Goal: Book appointment/travel/reservation

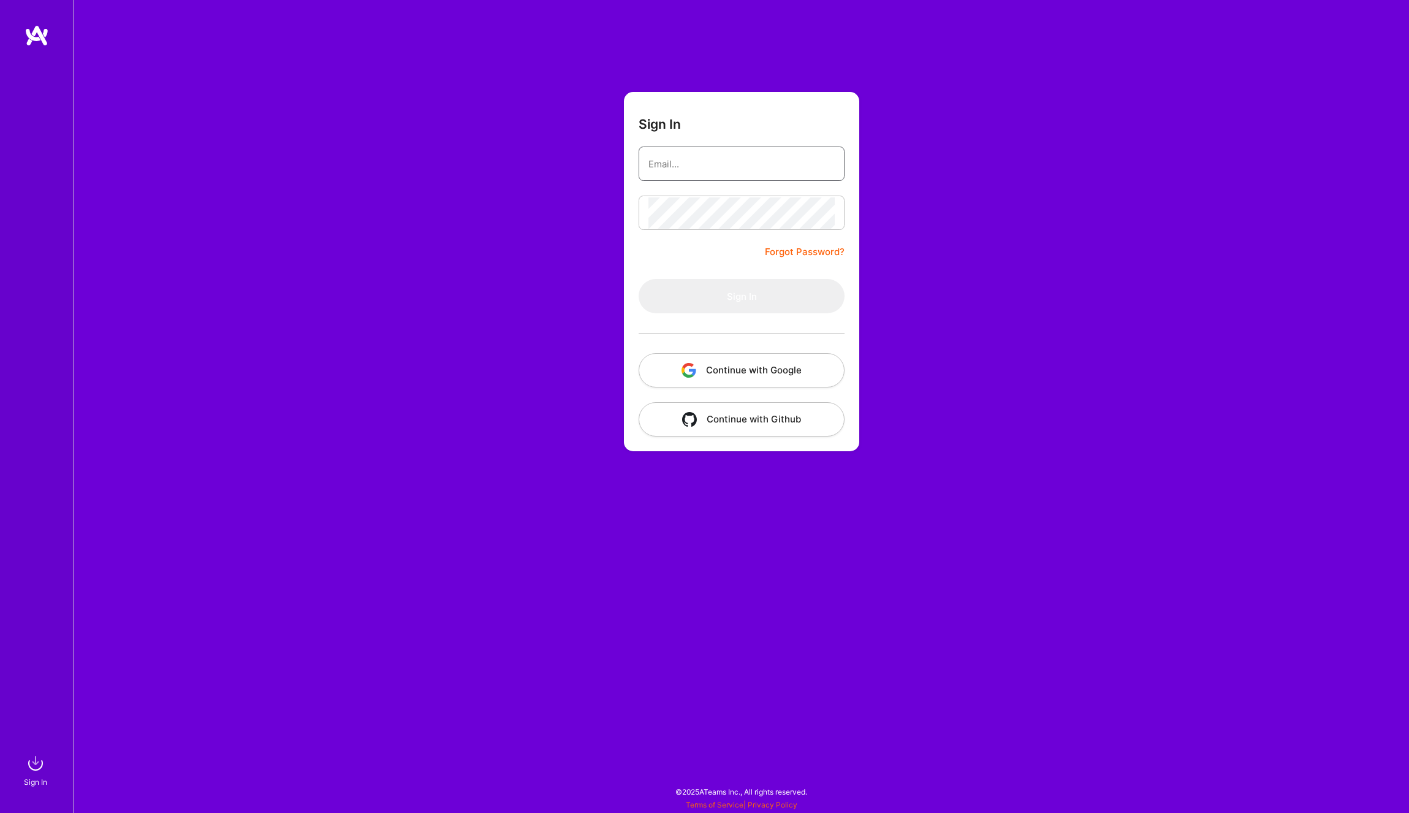
type input "jose.churro@gmail.com"
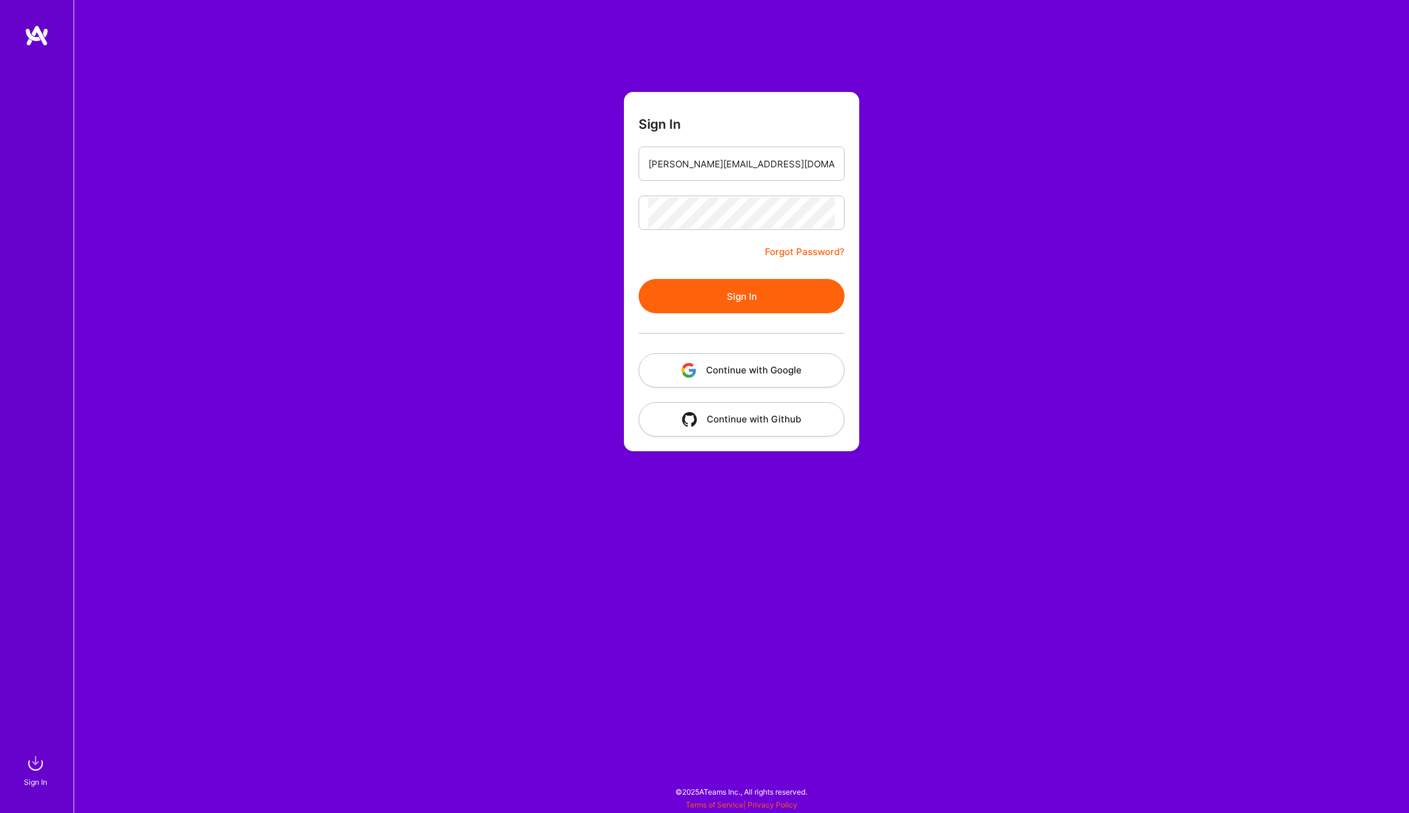
click at [684, 296] on button "Sign In" at bounding box center [742, 296] width 206 height 34
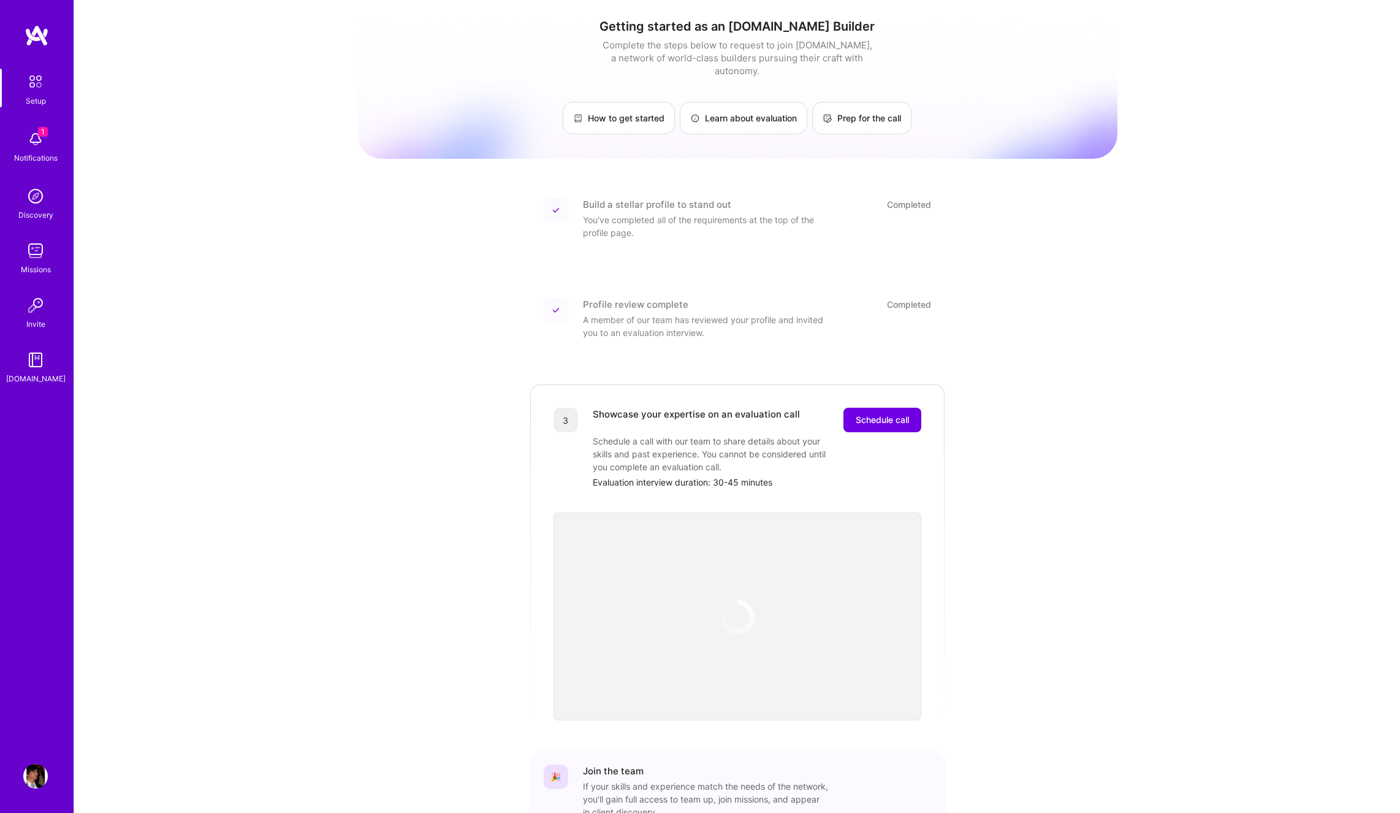
click at [41, 133] on span "1" at bounding box center [43, 132] width 10 height 10
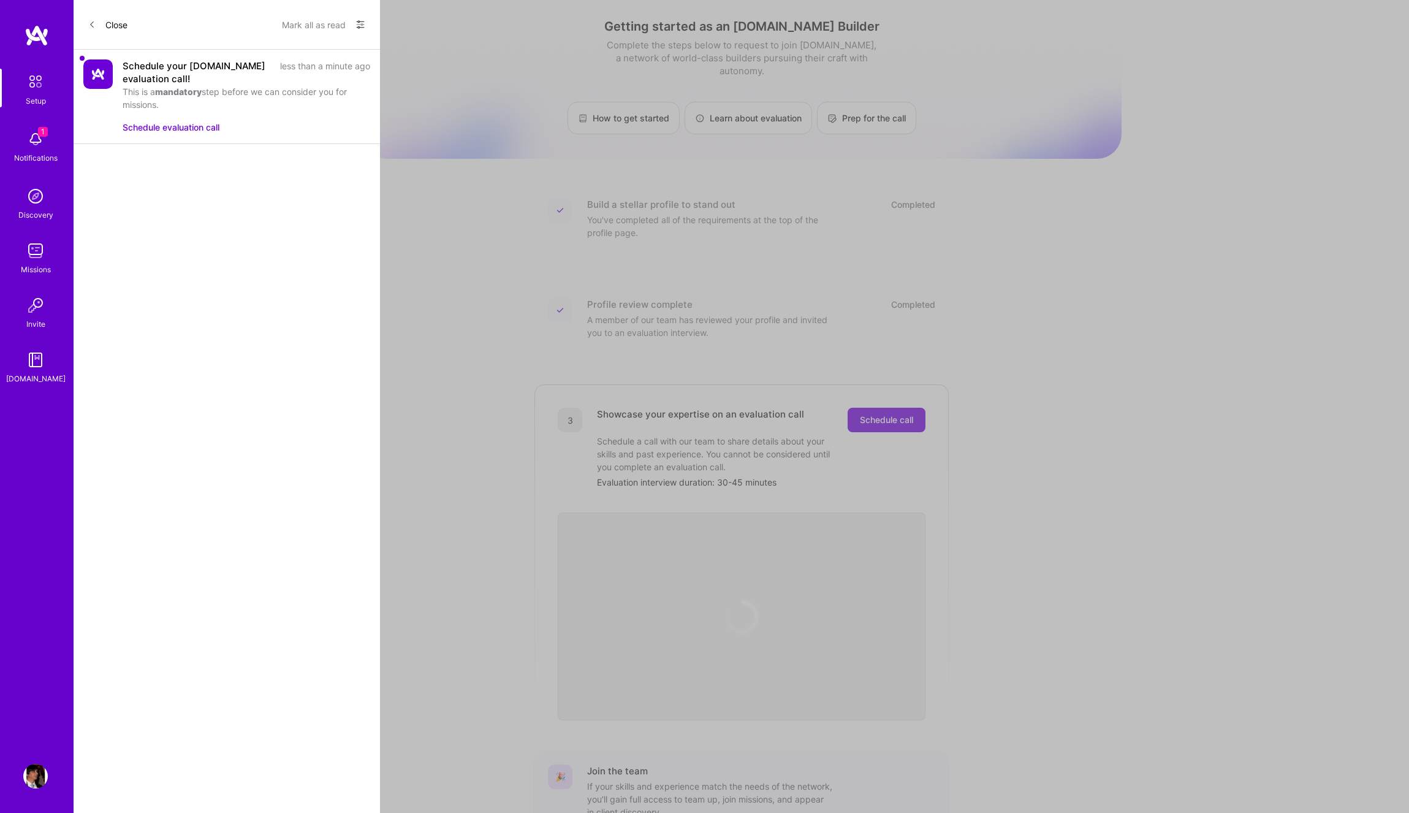
click at [150, 128] on button "Schedule evaluation call" at bounding box center [171, 127] width 97 height 13
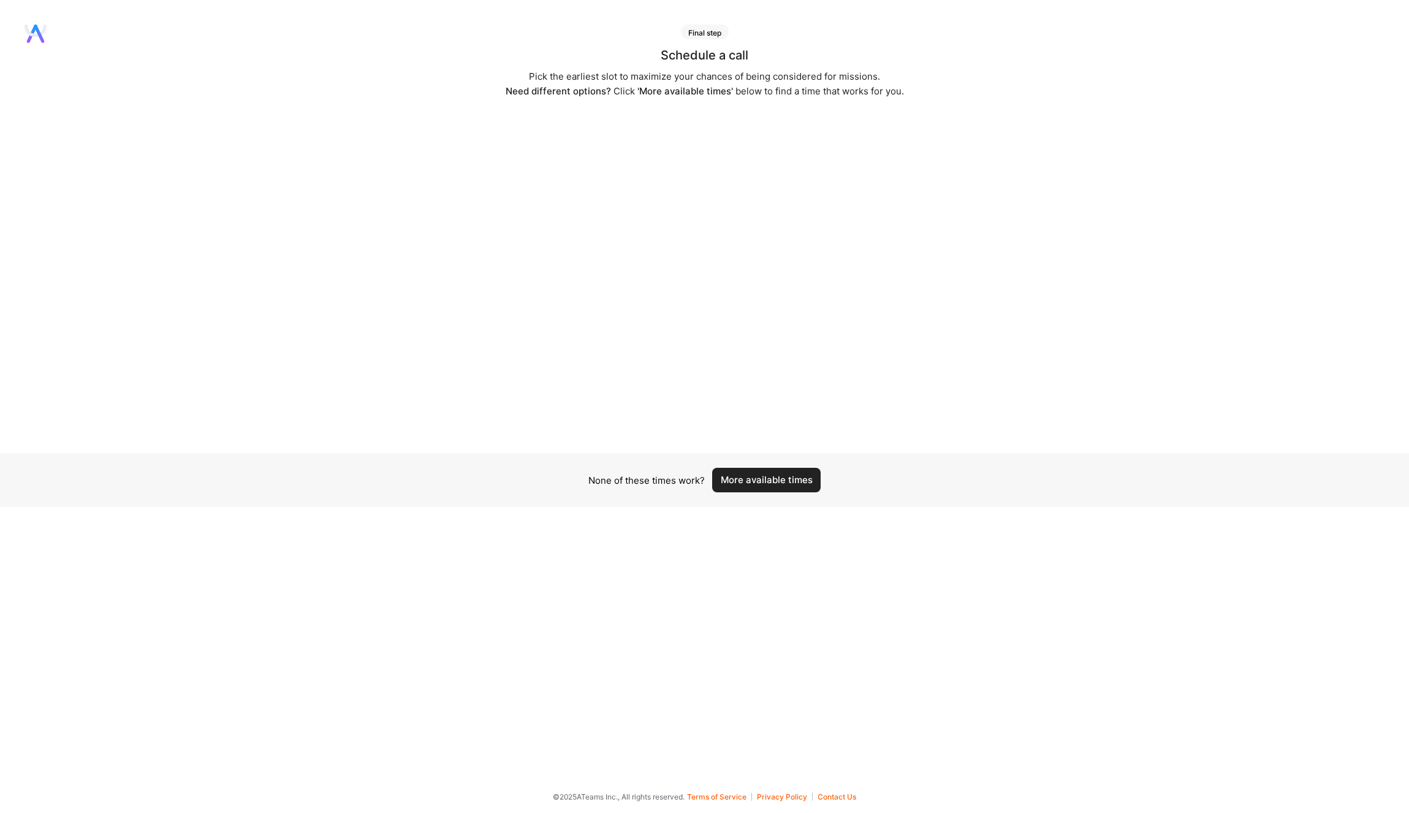
click at [780, 478] on button "More available times" at bounding box center [766, 480] width 109 height 25
click at [767, 479] on button "More available times" at bounding box center [766, 480] width 109 height 25
click at [772, 478] on button "More available times" at bounding box center [766, 480] width 109 height 25
click at [774, 479] on button "More available times" at bounding box center [766, 480] width 109 height 25
click at [790, 489] on button "More available times" at bounding box center [766, 487] width 109 height 25
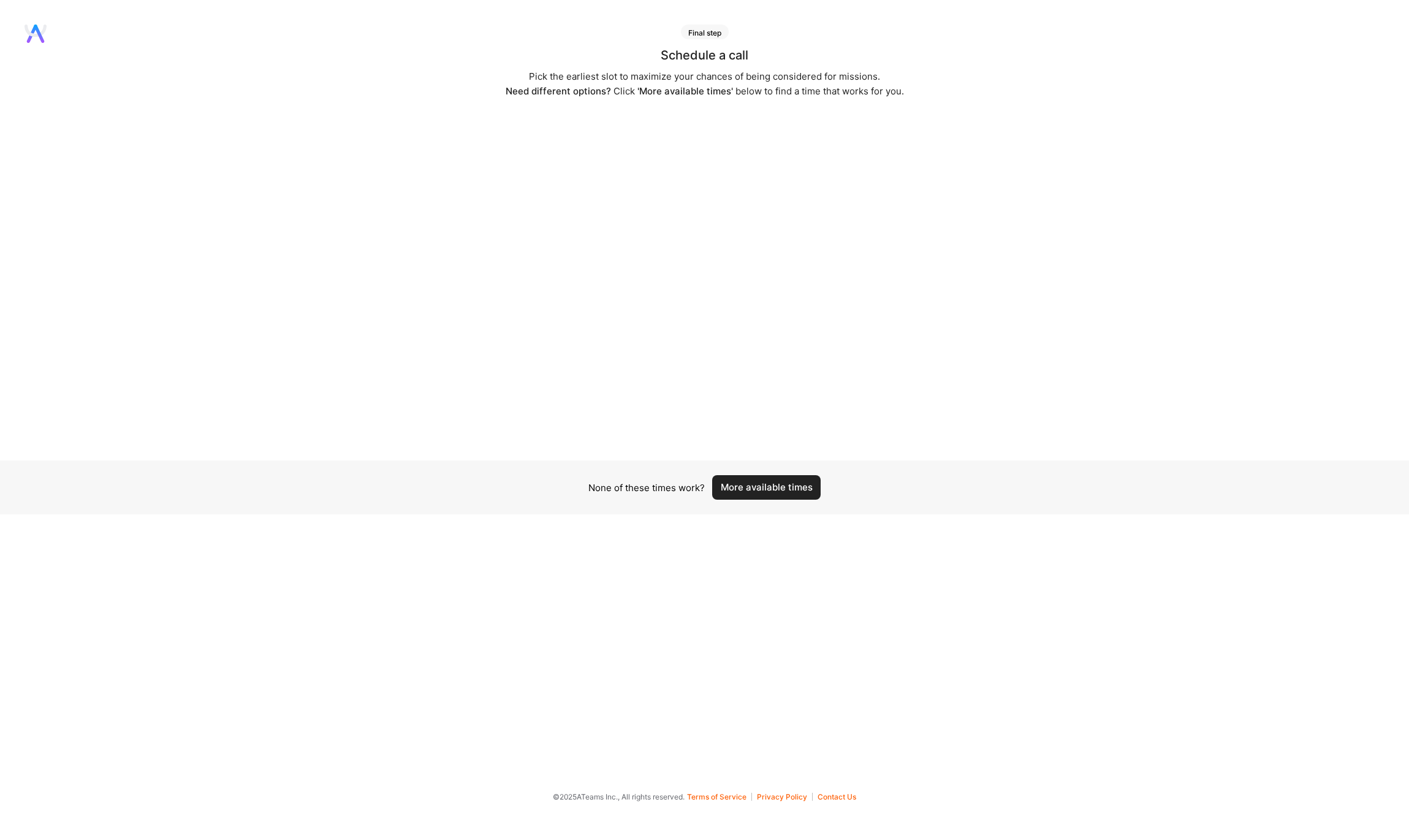
click at [788, 490] on button "More available times" at bounding box center [766, 487] width 109 height 25
click at [782, 482] on button "More available times" at bounding box center [766, 480] width 109 height 25
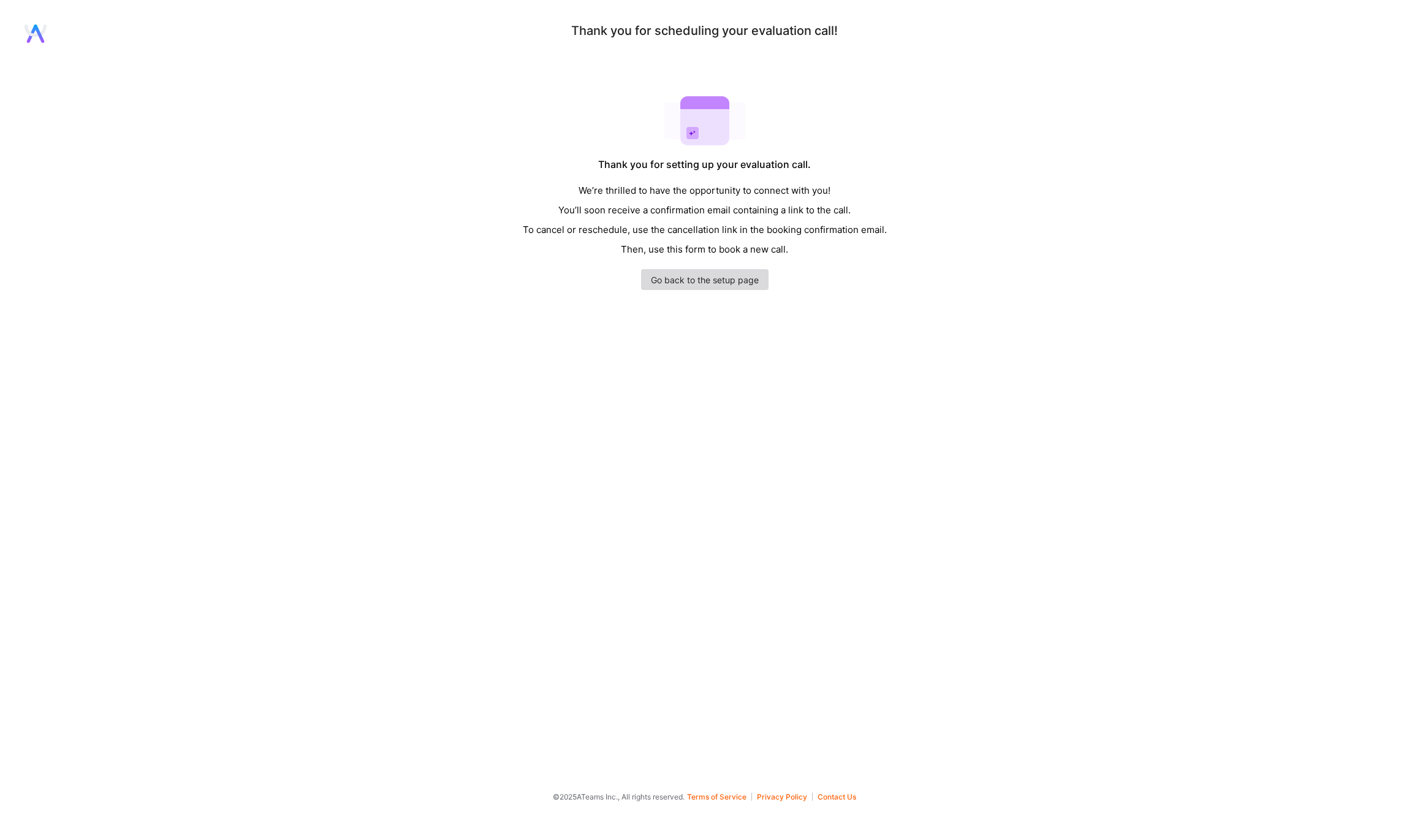
click at [712, 281] on link "Go back to the setup page" at bounding box center [705, 279] width 128 height 21
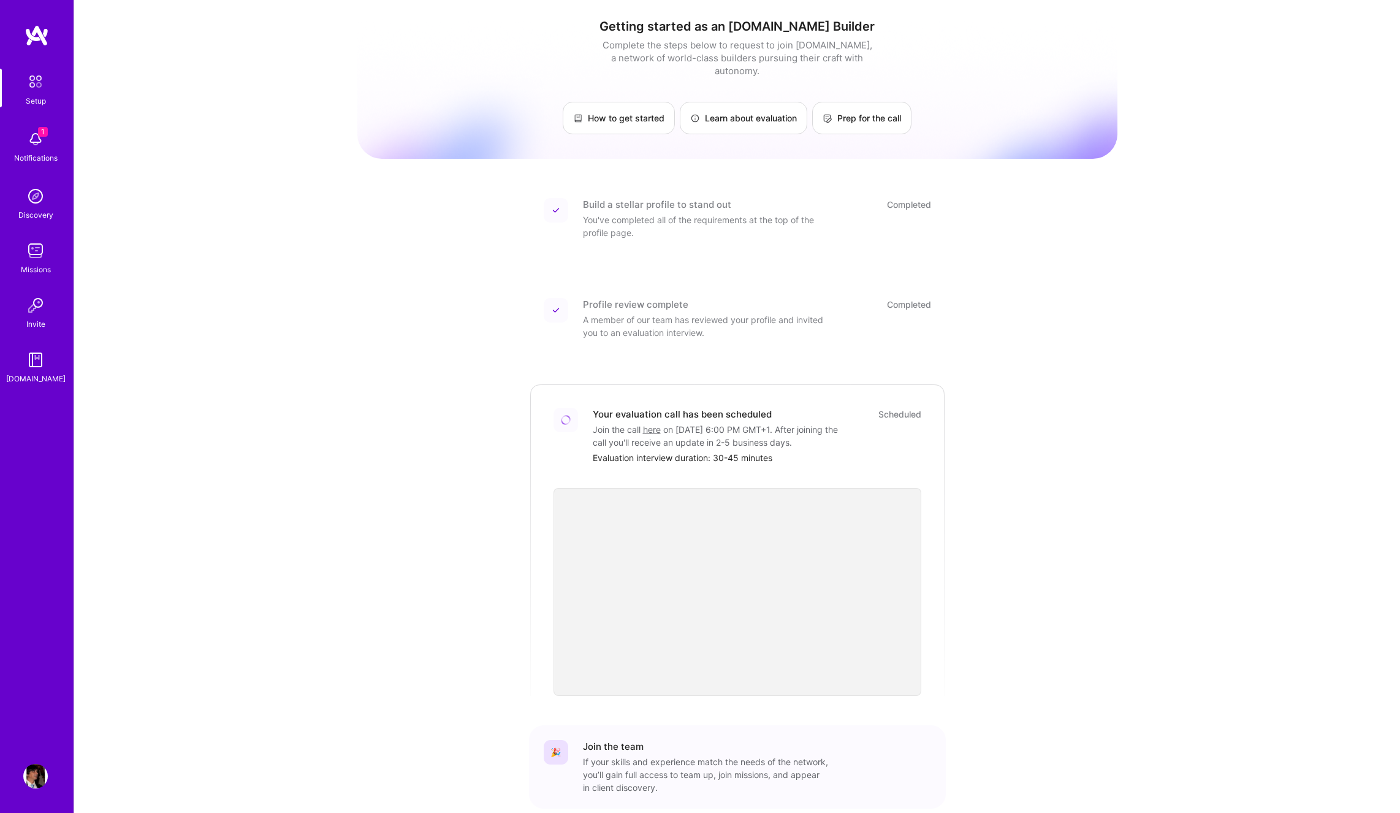
click at [41, 142] on img at bounding box center [35, 139] width 25 height 25
click at [1232, 381] on div "1 Setup 1 Notifications Discovery Missions Invite [DOMAIN_NAME] Profile Close M…" at bounding box center [700, 435] width 1400 height 870
